Goal: Task Accomplishment & Management: Complete application form

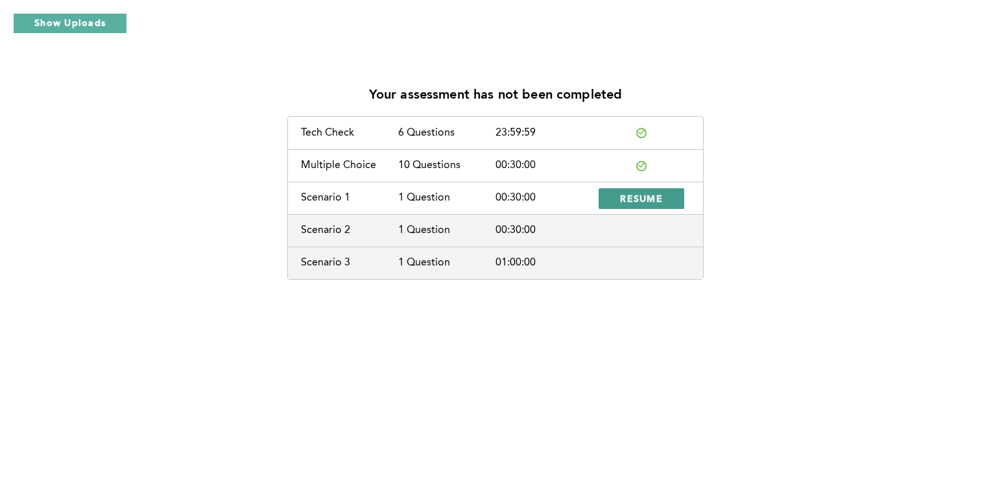
click at [653, 197] on span "RESUME" at bounding box center [641, 198] width 43 height 12
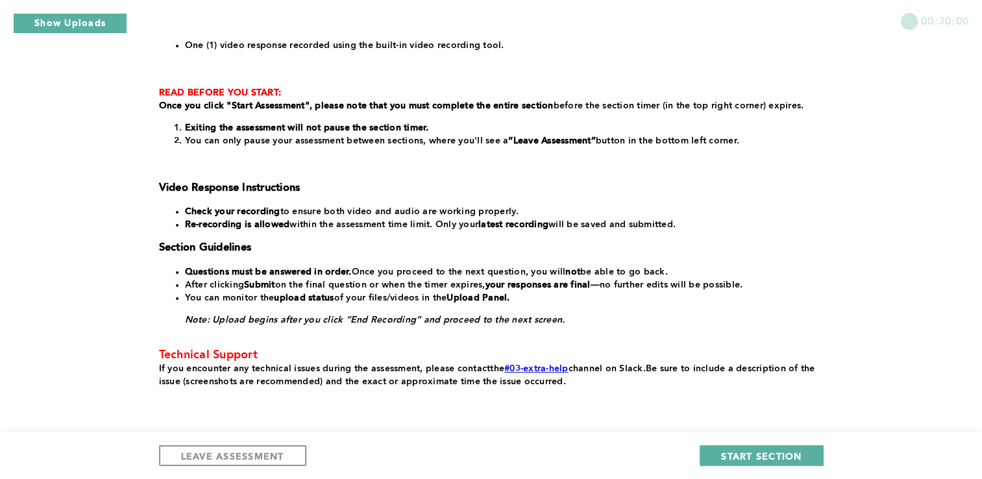
scroll to position [227, 0]
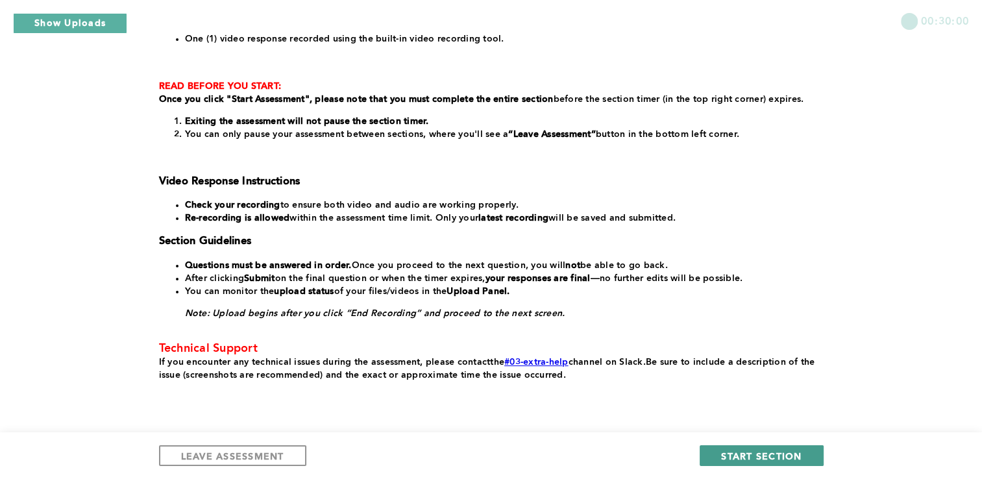
click at [762, 454] on span "START SECTION" at bounding box center [761, 456] width 80 height 12
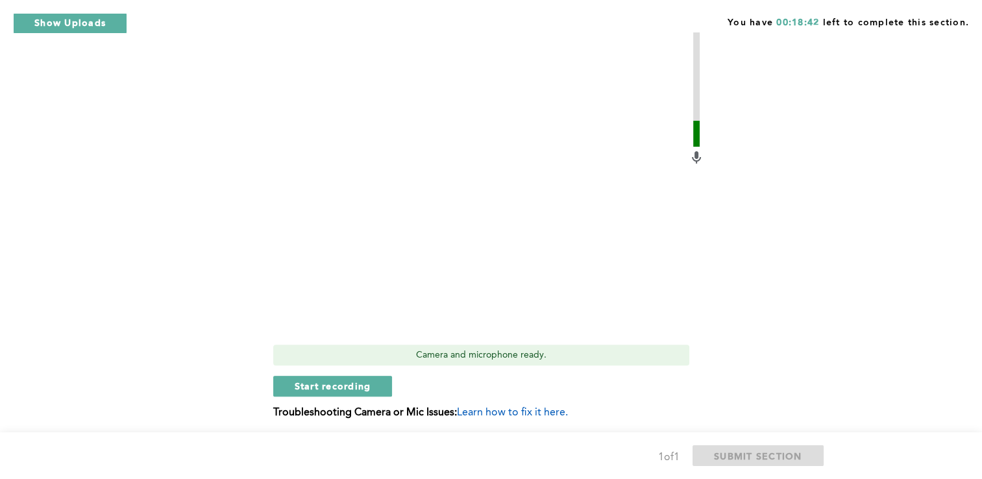
scroll to position [374, 0]
click at [348, 383] on span "Start recording" at bounding box center [333, 384] width 77 height 12
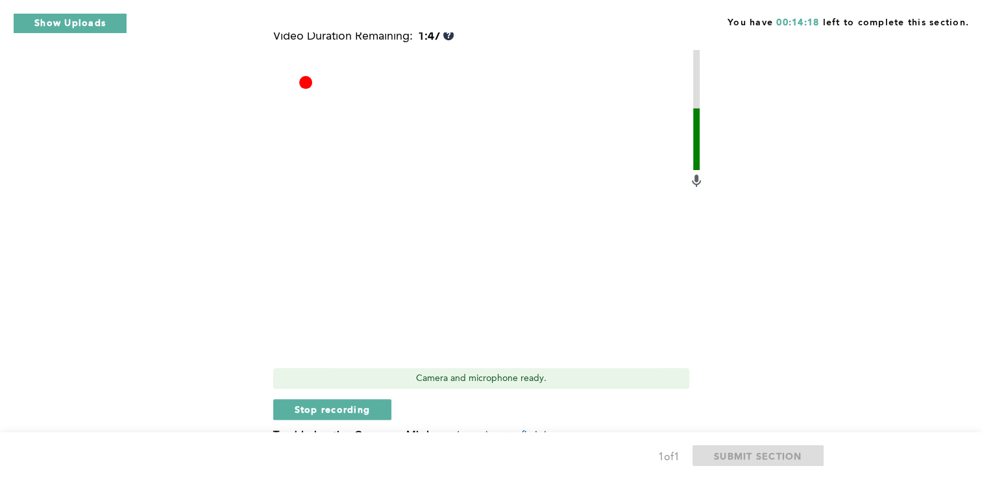
scroll to position [350, 0]
click at [341, 406] on span "Stop recording" at bounding box center [333, 408] width 76 height 12
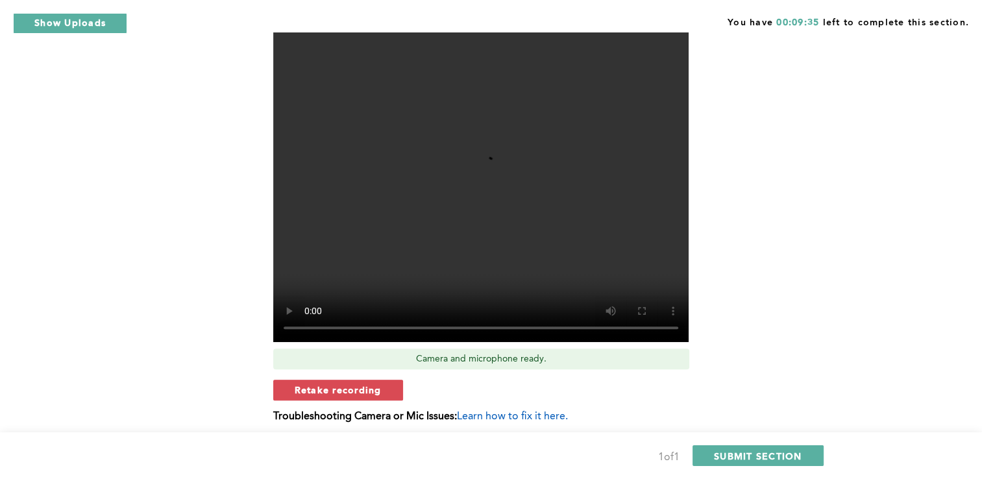
scroll to position [370, 0]
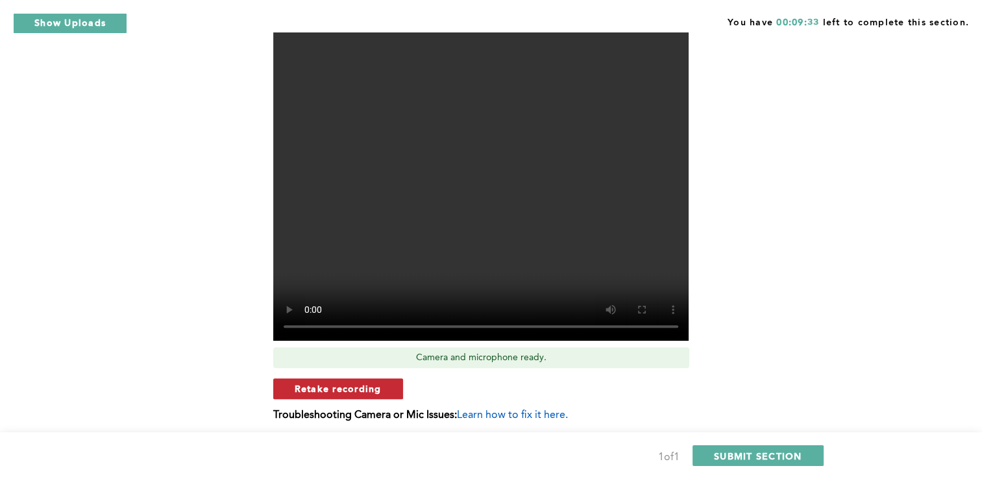
click at [353, 391] on span "Retake recording" at bounding box center [338, 388] width 87 height 12
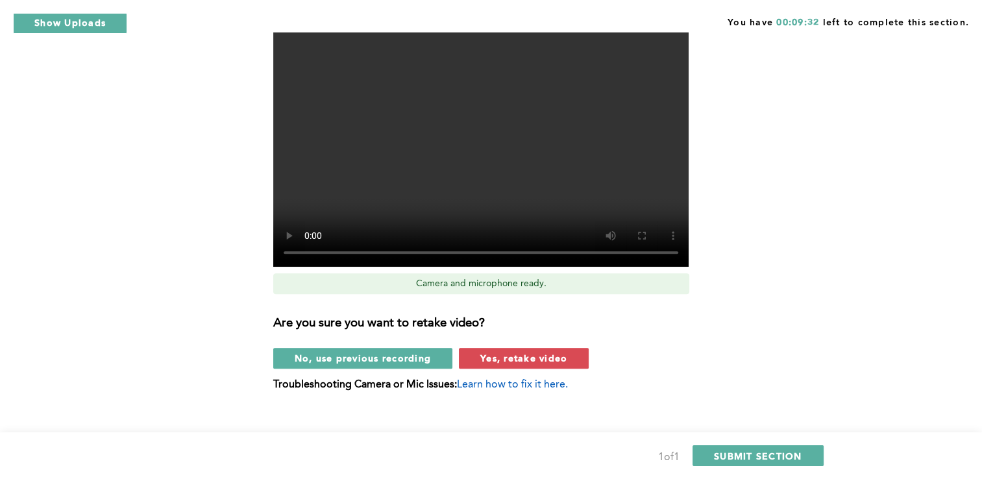
scroll to position [448, 0]
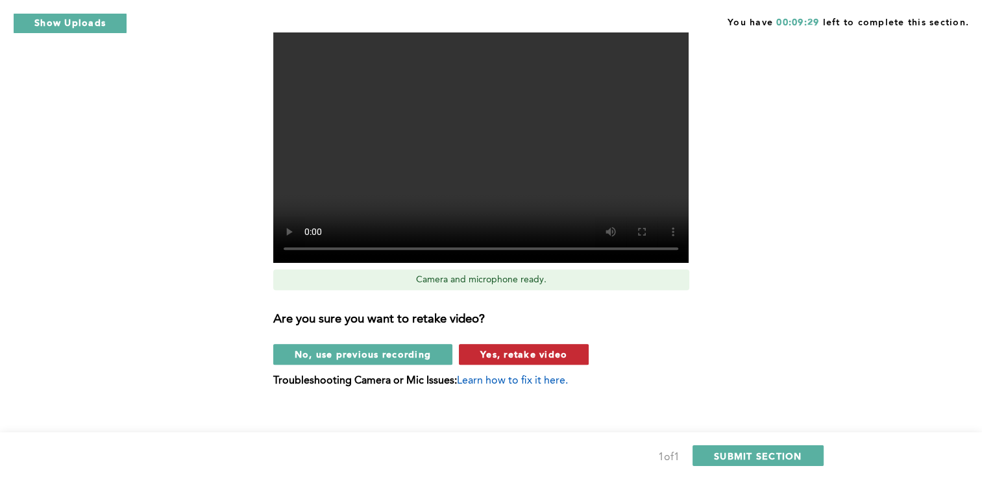
click at [526, 358] on span "Yes, retake video" at bounding box center [523, 354] width 87 height 12
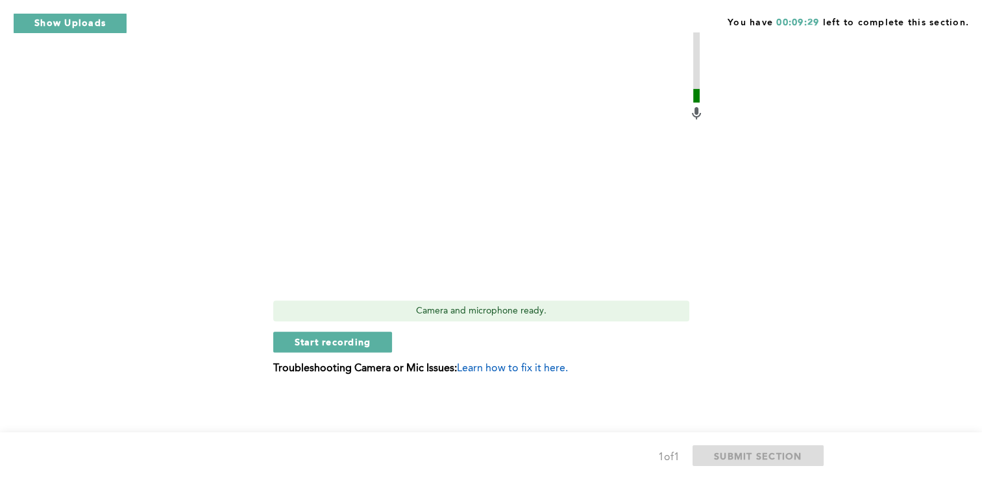
scroll to position [416, 0]
click at [341, 345] on span "Start recording" at bounding box center [333, 342] width 77 height 12
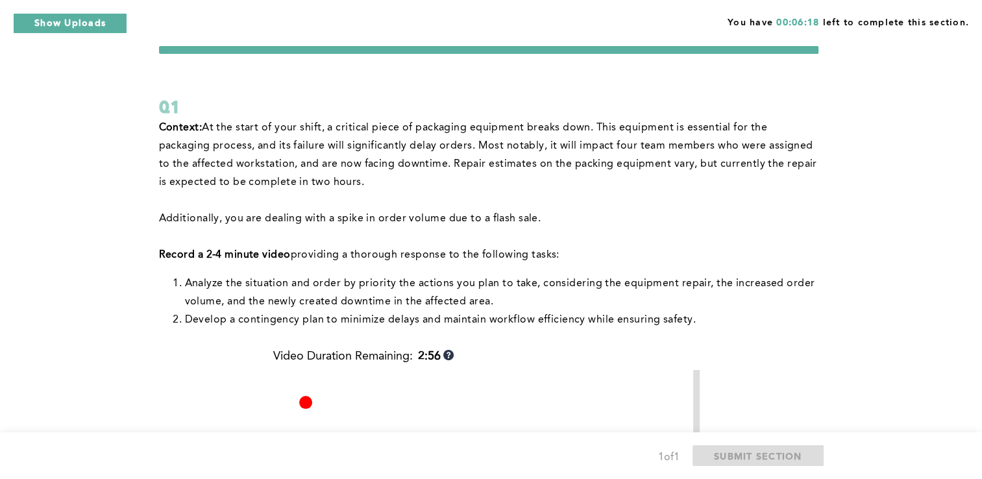
scroll to position [27, 0]
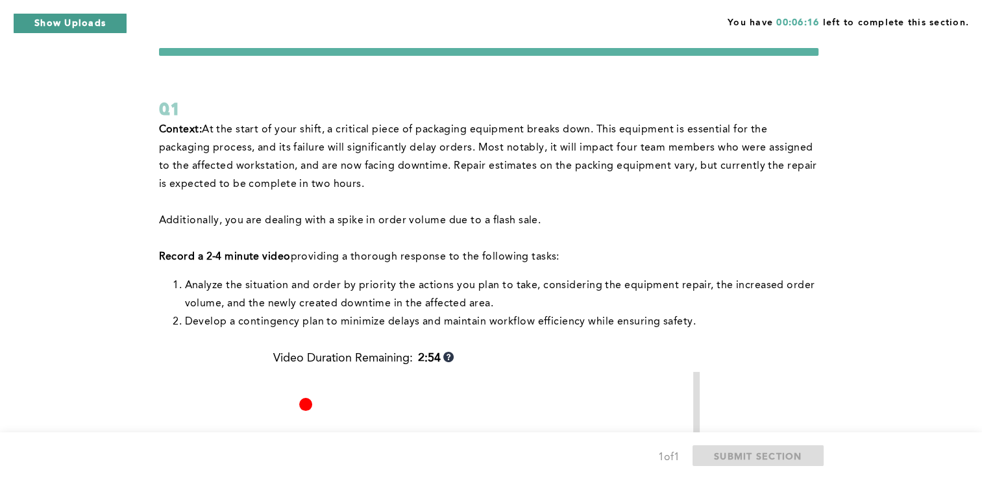
click at [71, 25] on button "Show Uploads" at bounding box center [70, 23] width 114 height 21
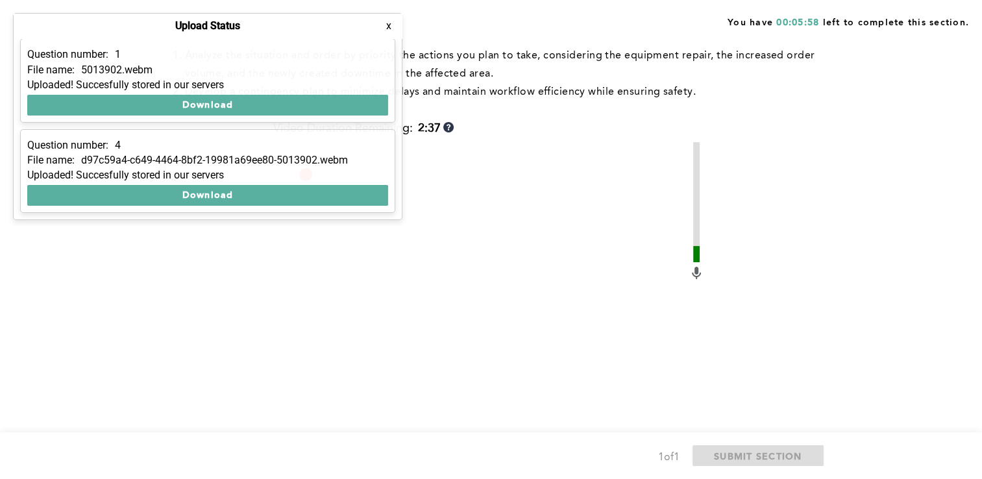
scroll to position [258, 0]
click at [202, 269] on div "Context: At the start of your shift, a critical piece of packaging equipment br…" at bounding box center [488, 221] width 659 height 662
click at [462, 25] on div "You have 00:05:53 left to complete this section." at bounding box center [491, 16] width 982 height 32
click at [387, 29] on button "x" at bounding box center [388, 25] width 13 height 13
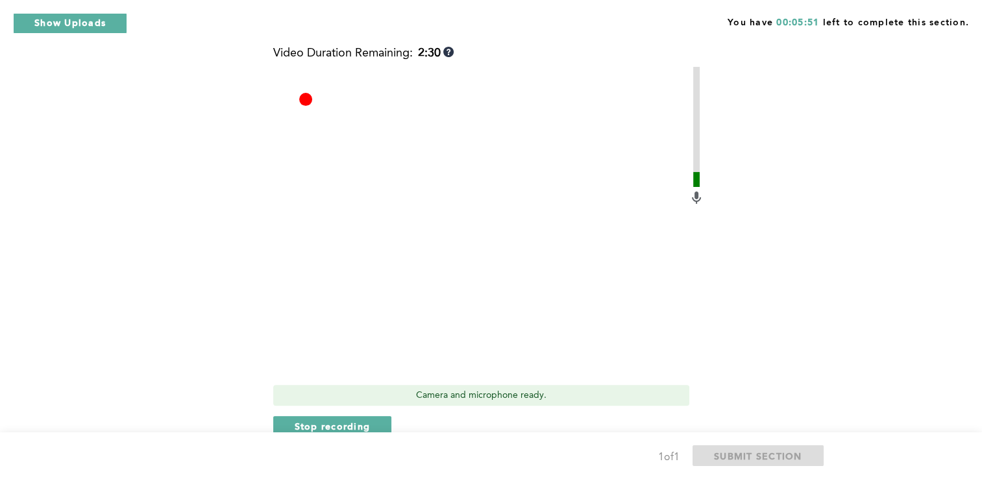
scroll to position [335, 0]
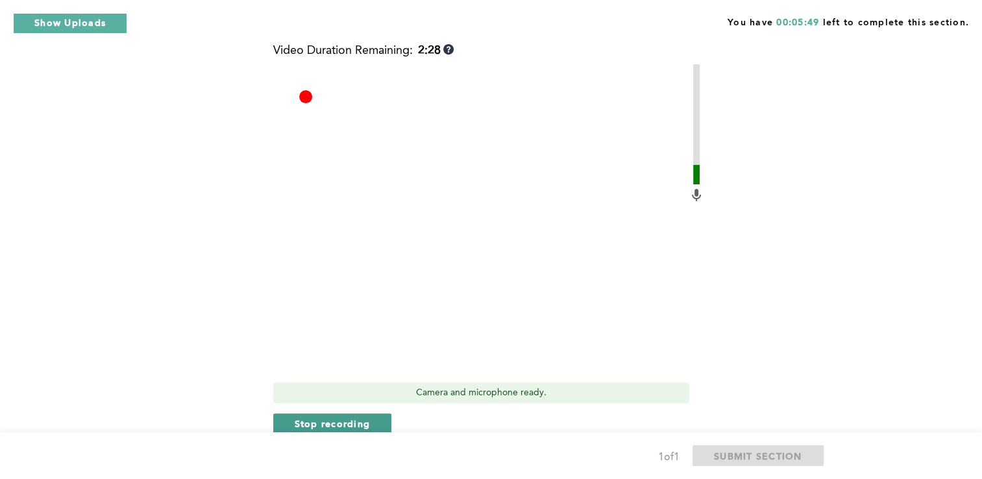
click at [350, 428] on span "Stop recording" at bounding box center [333, 423] width 76 height 12
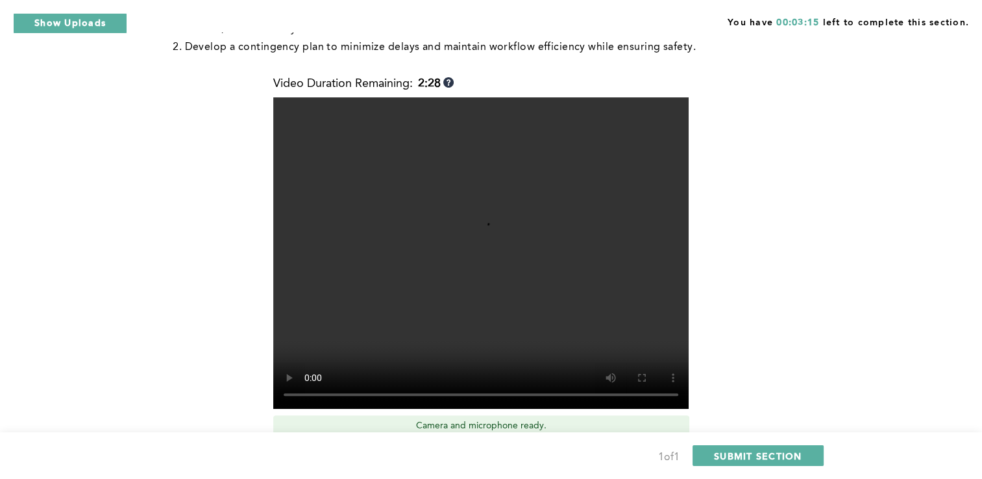
scroll to position [254, 0]
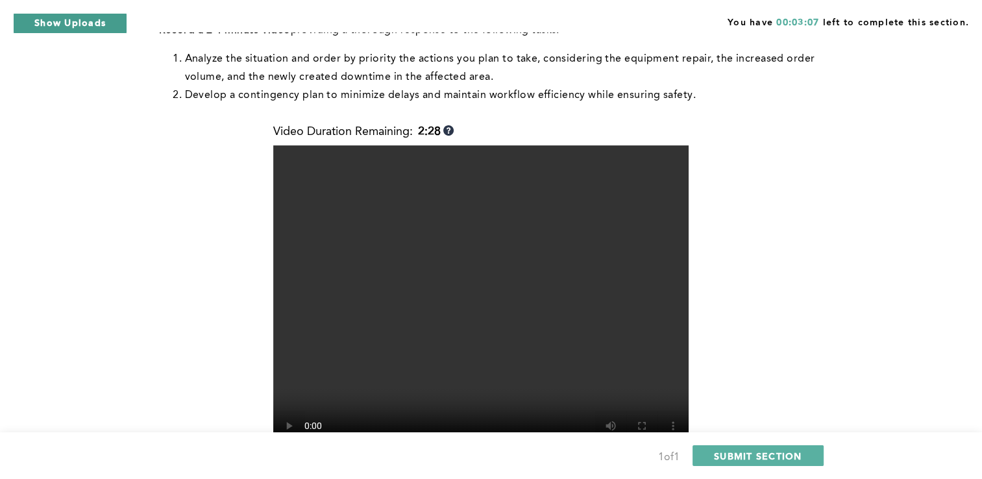
click at [69, 20] on button "Show Uploads" at bounding box center [70, 23] width 114 height 21
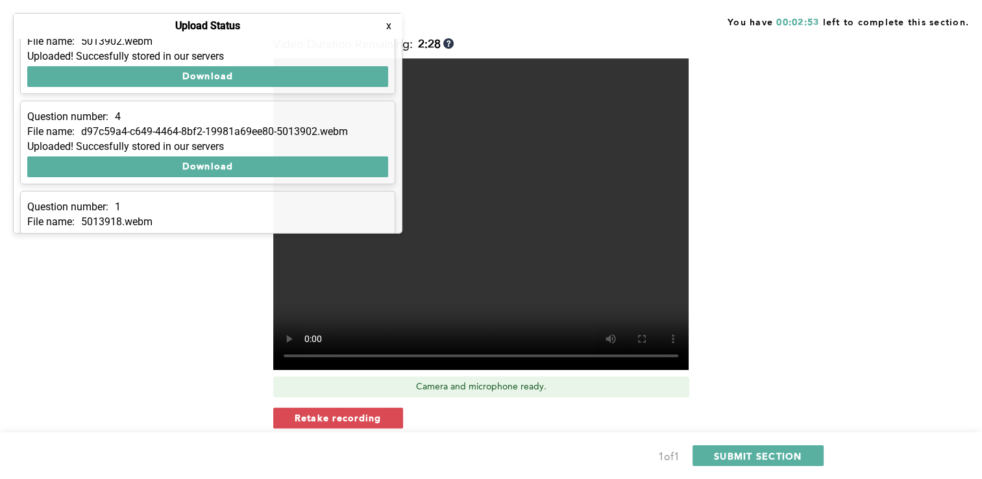
scroll to position [75, 0]
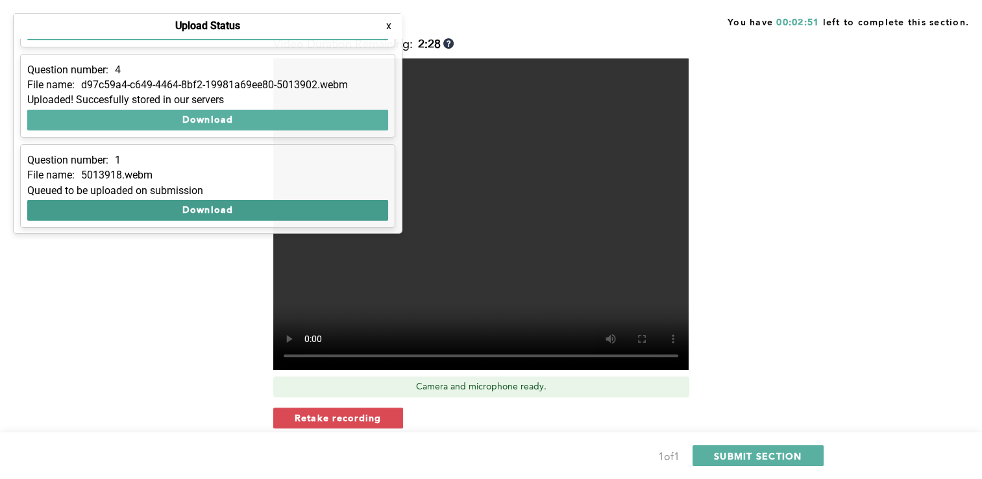
click at [208, 207] on button "Download" at bounding box center [207, 210] width 361 height 21
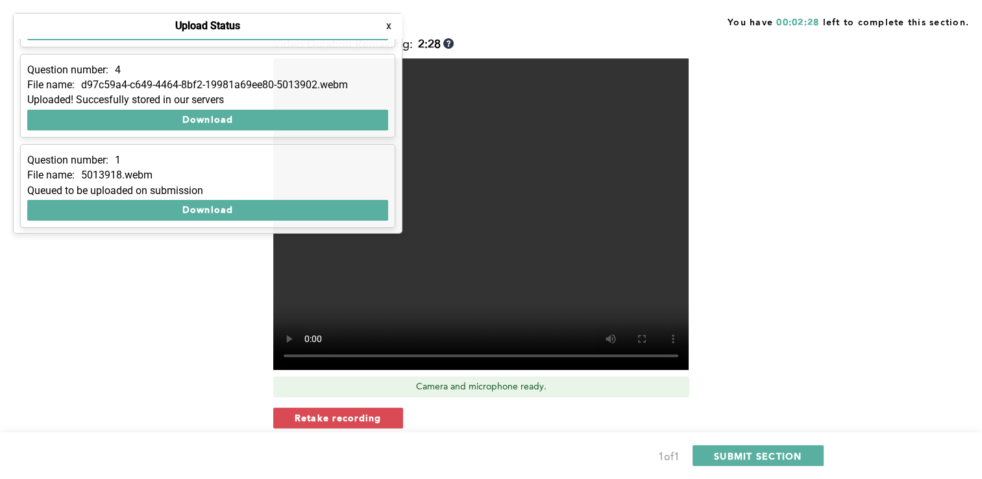
click at [324, 146] on div "Question number: 1 File name: 5013918.webm Queued to be uploaded on submission …" at bounding box center [207, 186] width 375 height 84
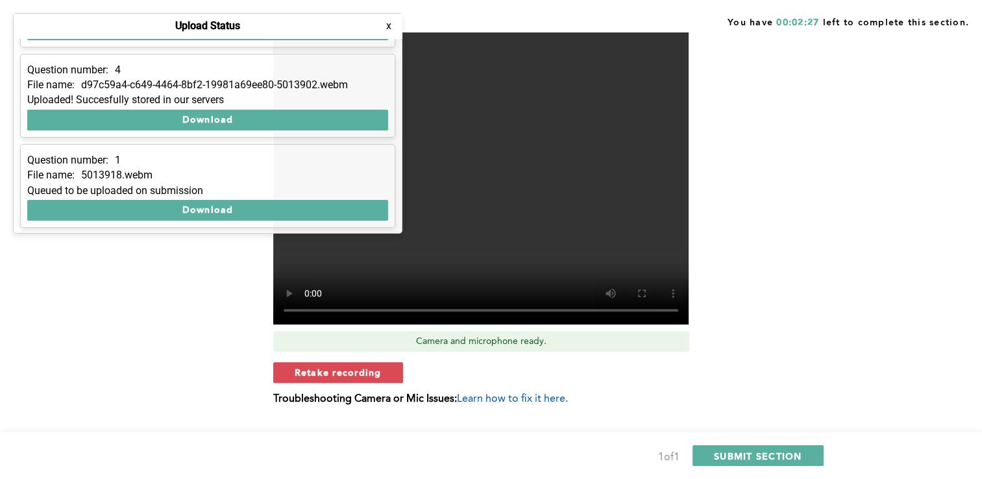
scroll to position [387, 0]
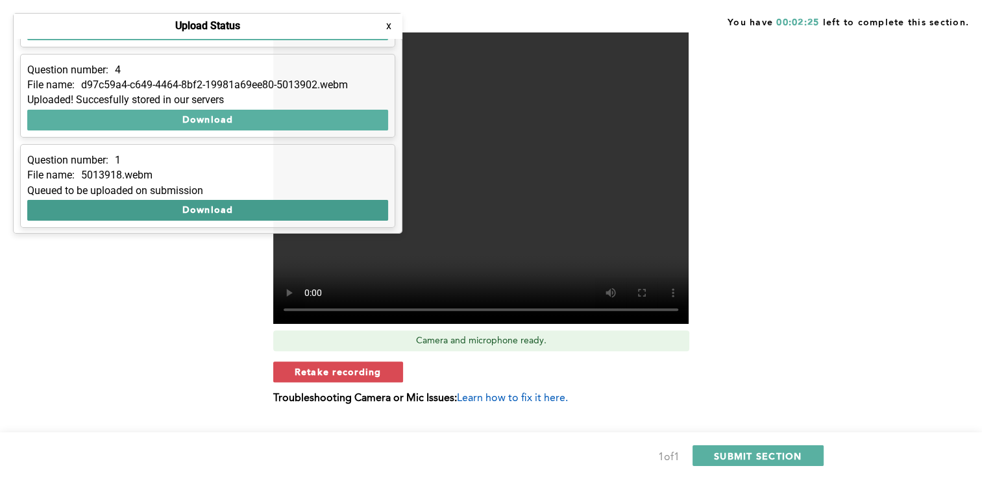
click at [196, 209] on button "Download" at bounding box center [207, 210] width 361 height 21
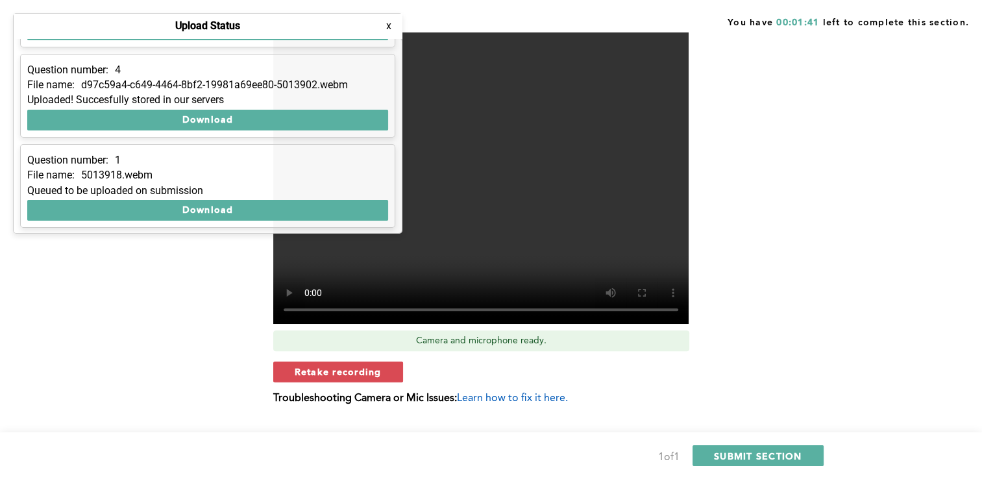
click at [786, 223] on div "Context: At the start of your shift, a critical piece of packaging equipment br…" at bounding box center [488, 92] width 659 height 662
click at [187, 341] on div "Context: At the start of your shift, a critical piece of packaging equipment br…" at bounding box center [488, 92] width 659 height 662
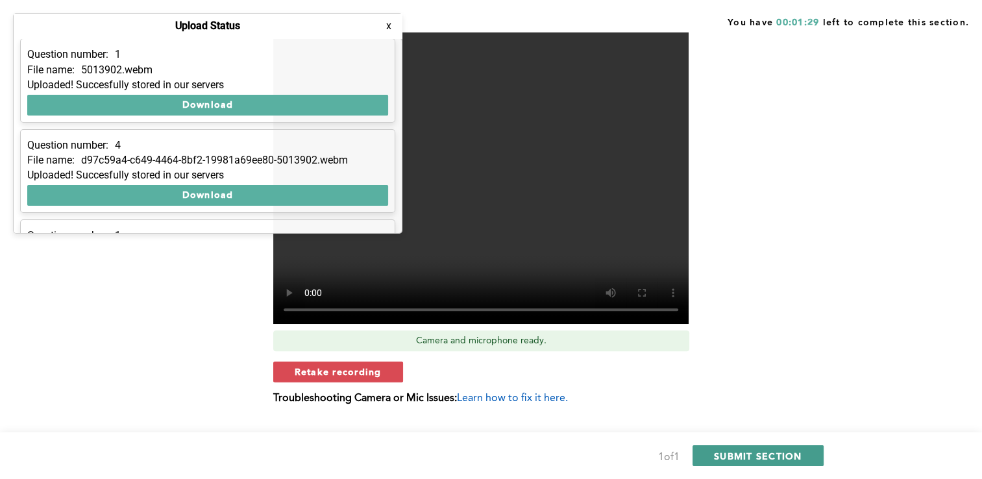
click at [773, 457] on span "SUBMIT SECTION" at bounding box center [758, 456] width 88 height 12
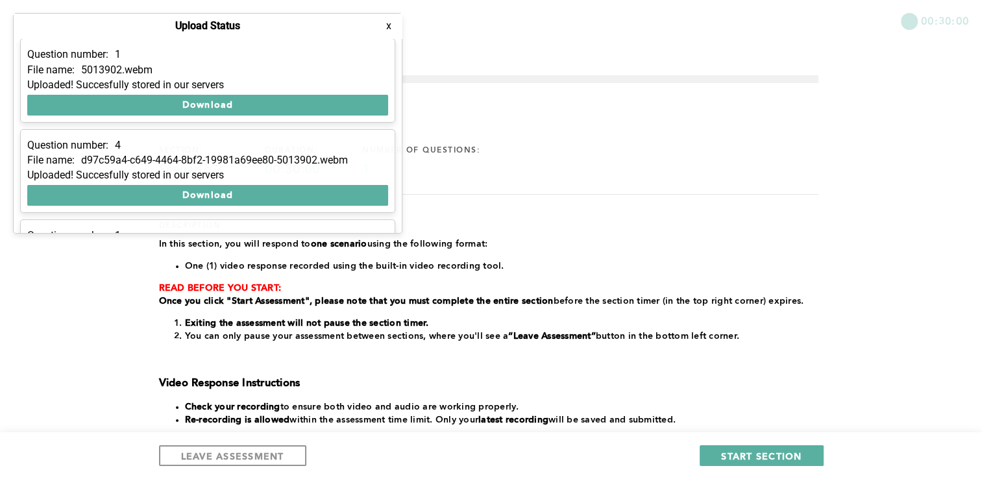
click at [391, 30] on button "x" at bounding box center [388, 25] width 13 height 13
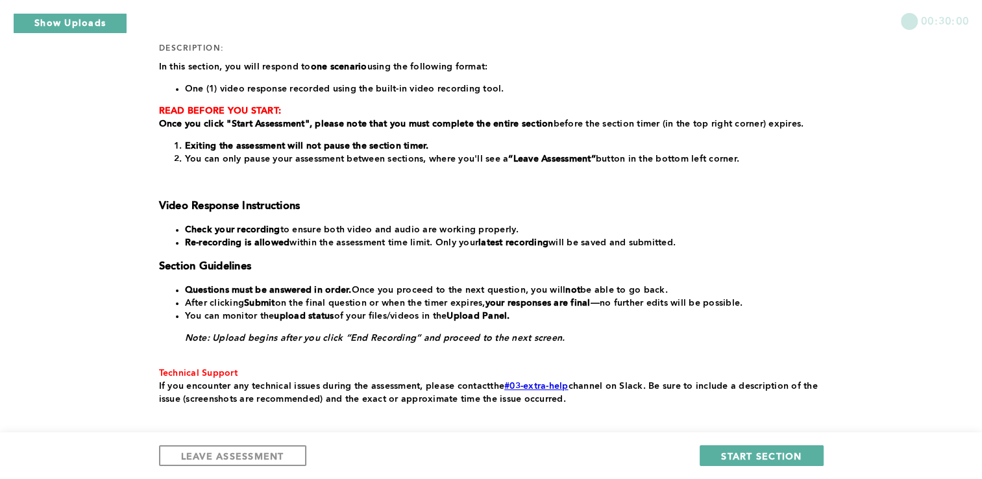
scroll to position [176, 0]
click at [91, 25] on button "Show Uploads" at bounding box center [70, 23] width 114 height 21
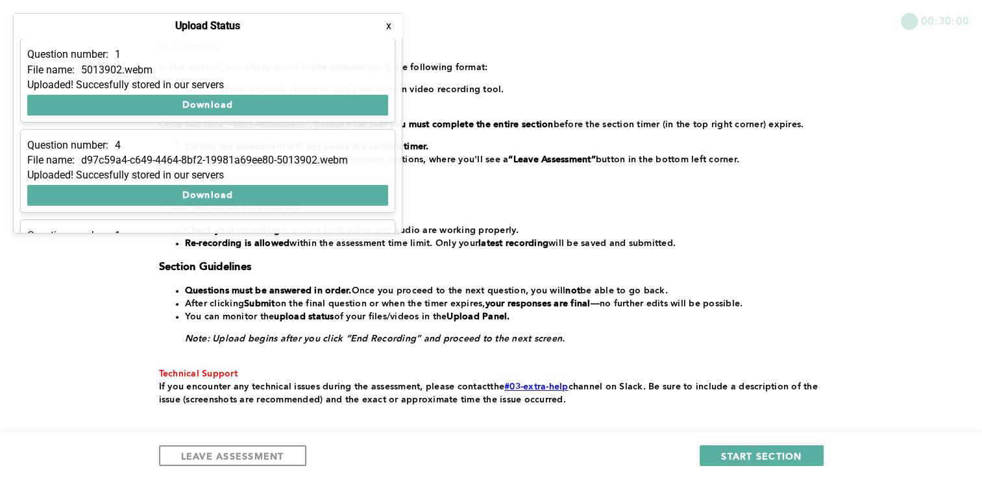
scroll to position [75, 0]
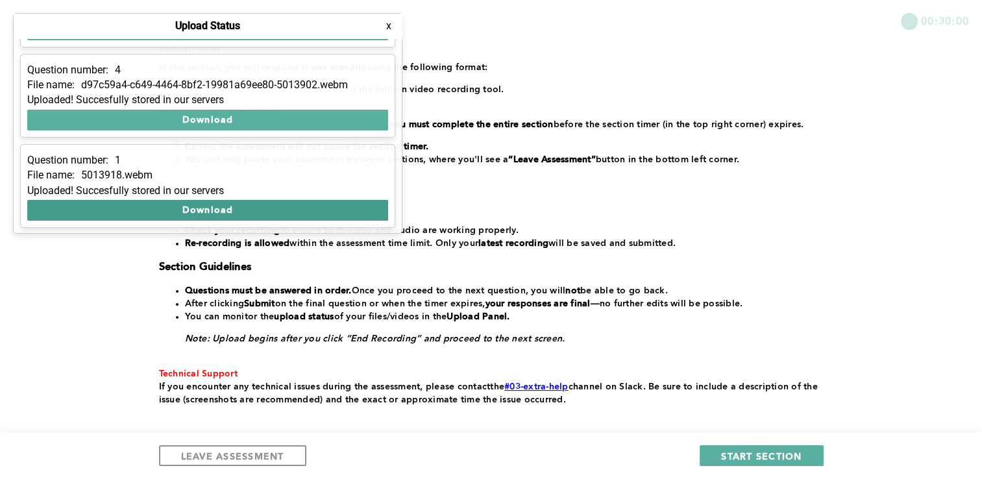
click at [210, 209] on button "Download" at bounding box center [207, 210] width 361 height 21
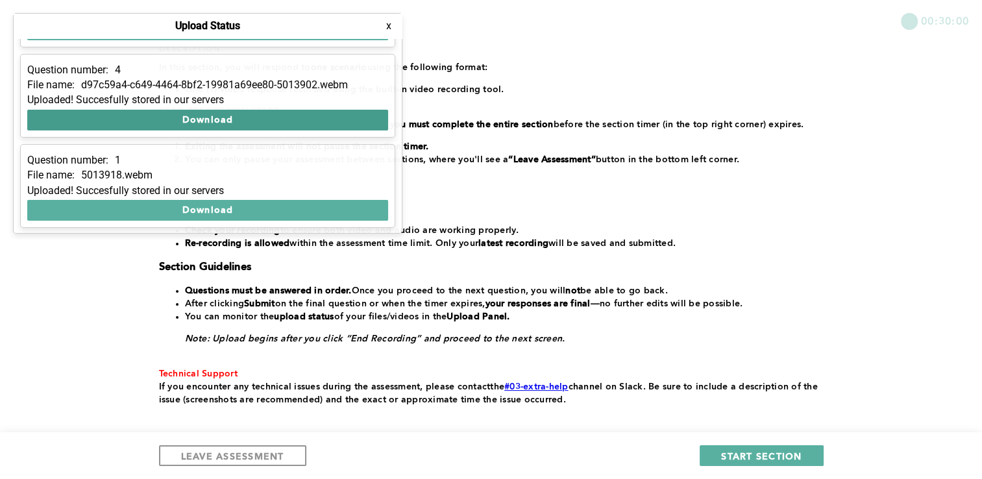
scroll to position [243, 0]
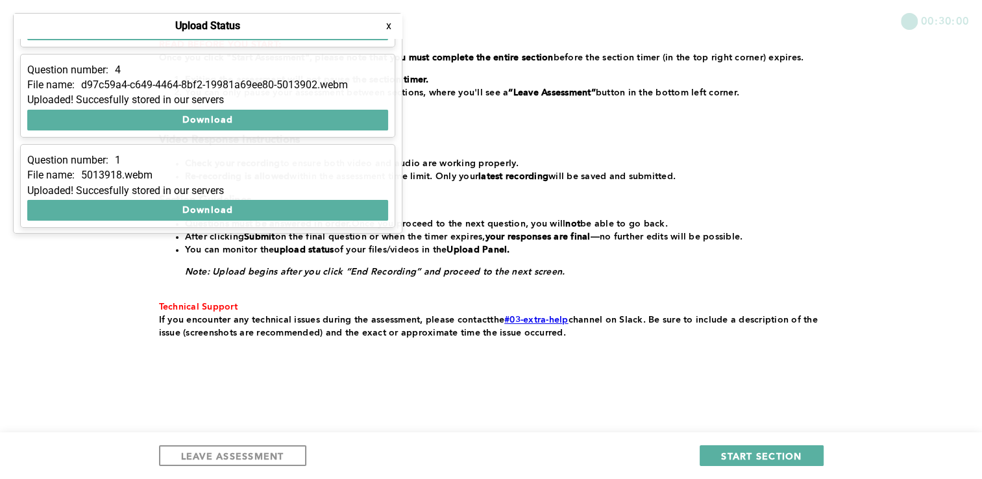
click at [961, 141] on div "00:30:00 section: Scenario 2 duration: 00:30:00 number of questions: 1 descript…" at bounding box center [491, 118] width 982 height 723
click at [389, 28] on button "x" at bounding box center [388, 25] width 13 height 13
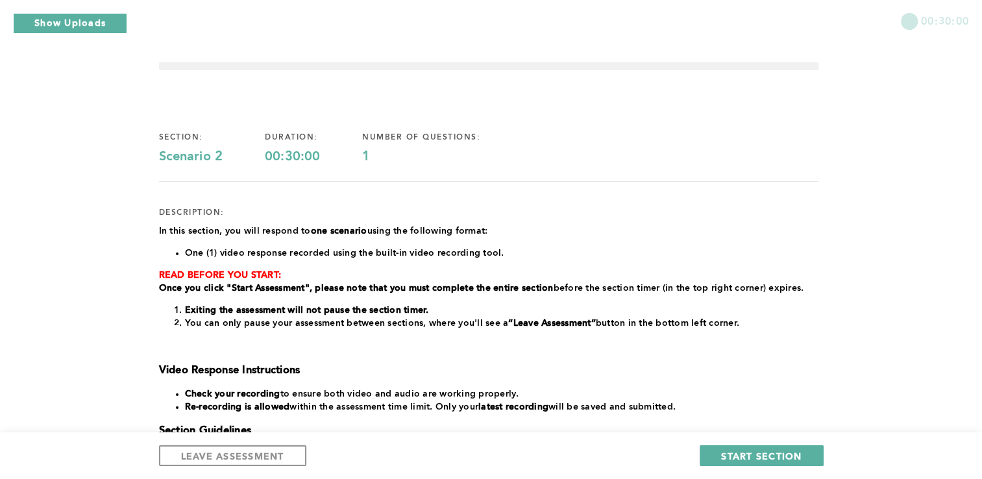
scroll to position [12, 0]
